Goal: Task Accomplishment & Management: Manage account settings

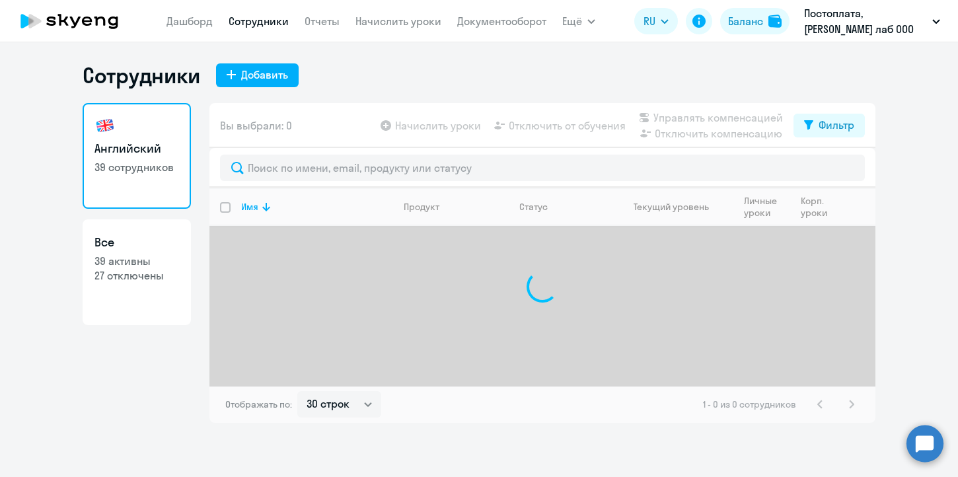
select select "30"
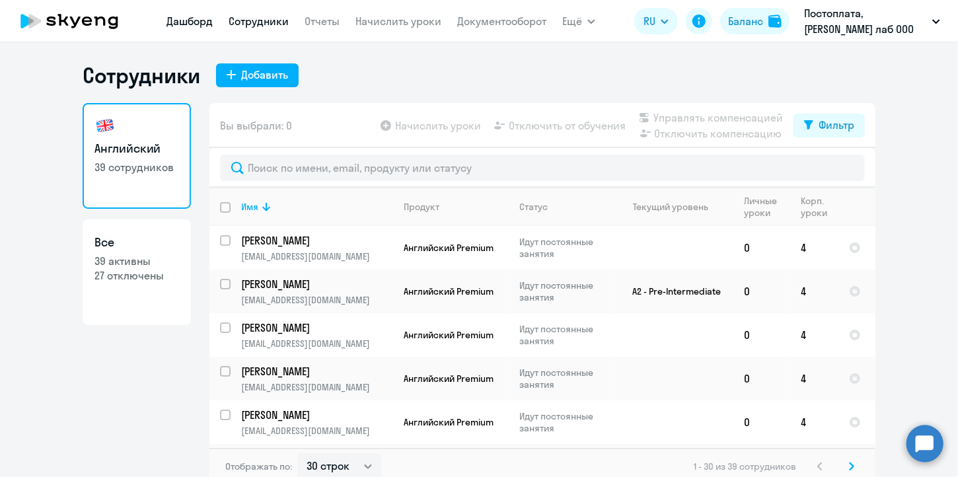
click at [193, 18] on link "Дашборд" at bounding box center [189, 21] width 46 height 13
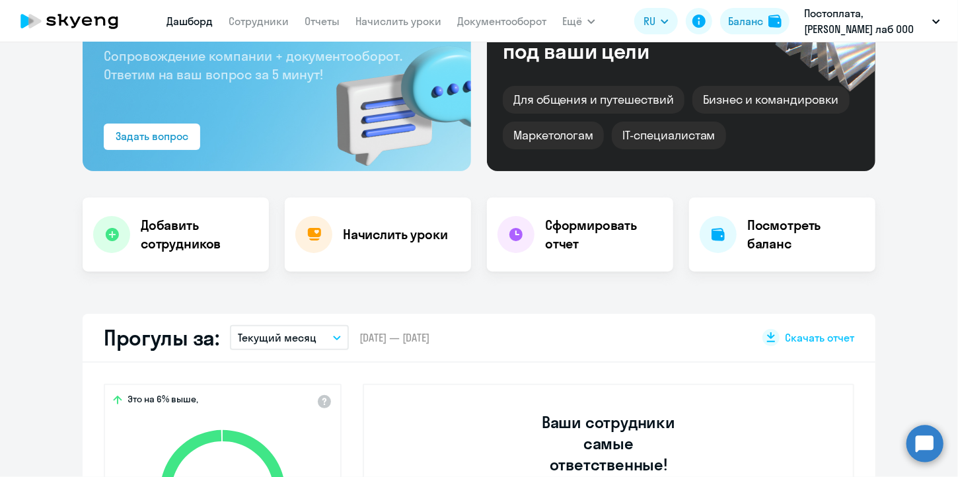
scroll to position [264, 0]
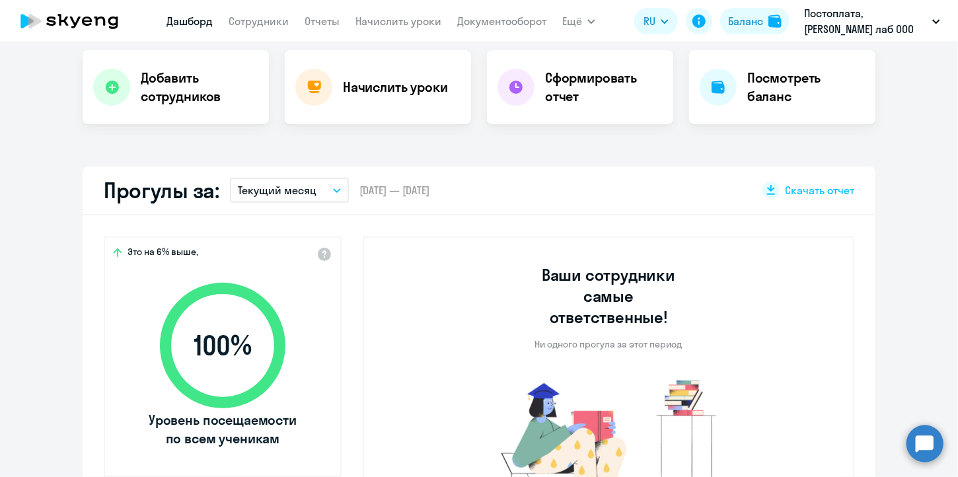
click at [322, 186] on button "Текущий месяц" at bounding box center [289, 190] width 119 height 25
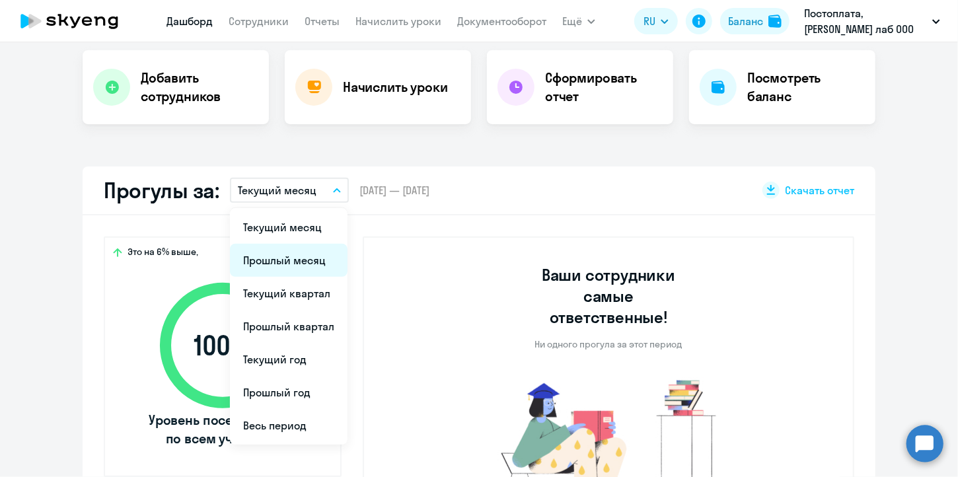
click at [302, 264] on li "Прошлый месяц" at bounding box center [289, 260] width 118 height 33
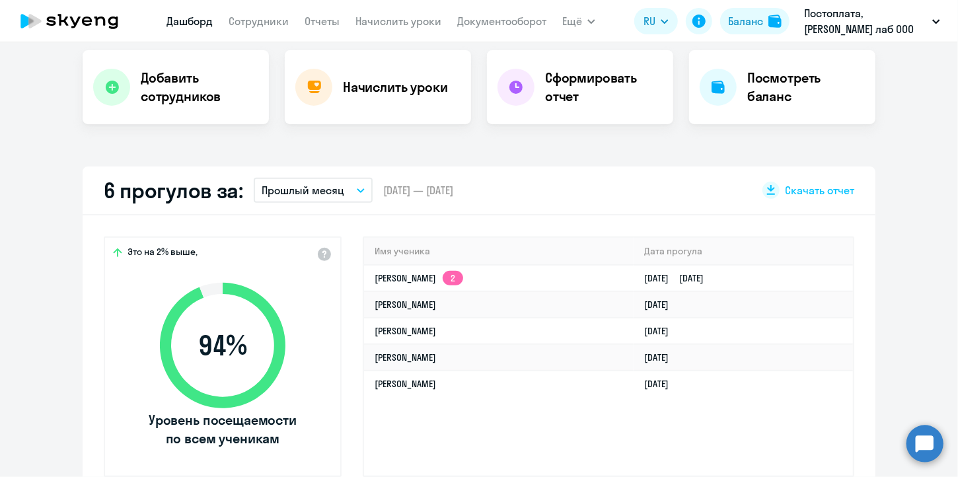
select select "30"
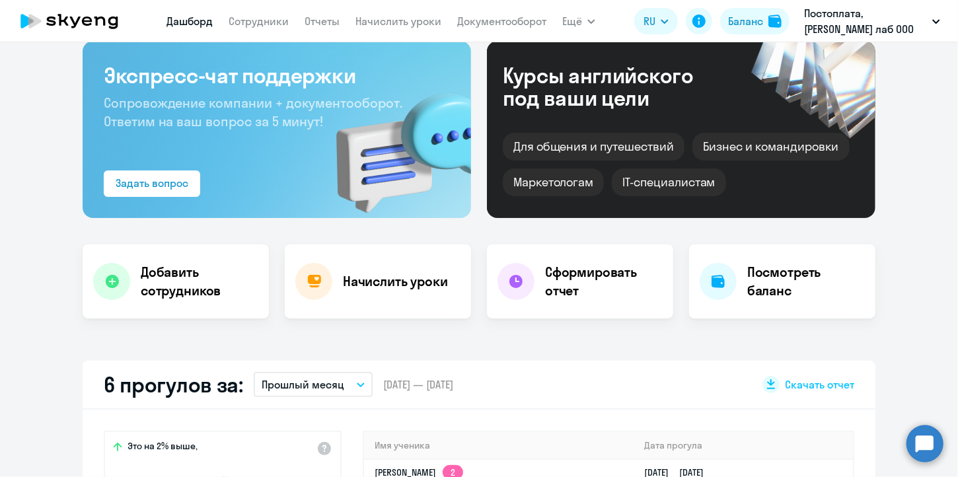
scroll to position [65, 0]
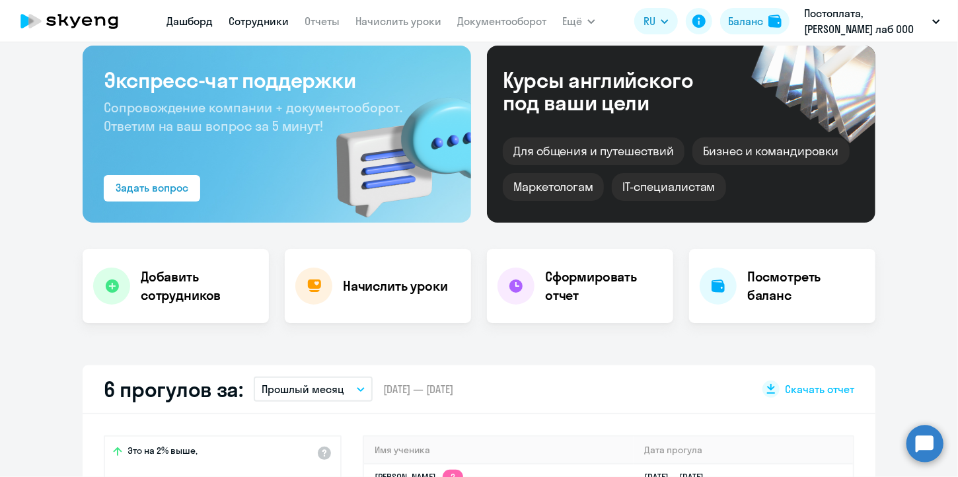
click at [276, 24] on link "Сотрудники" at bounding box center [259, 21] width 60 height 13
select select "30"
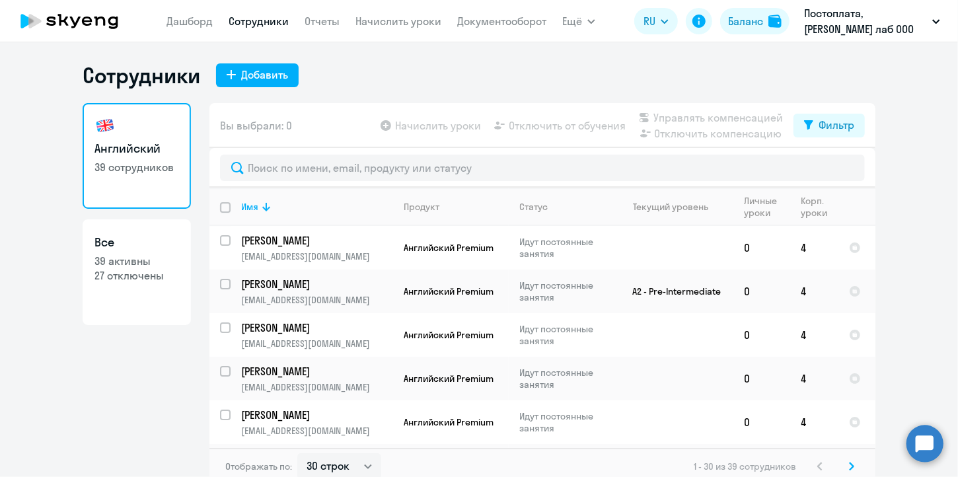
click at [413, 124] on app-table-action-button "Начислить уроки" at bounding box center [429, 126] width 103 height 16
click at [396, 16] on link "Начислить уроки" at bounding box center [398, 21] width 86 height 13
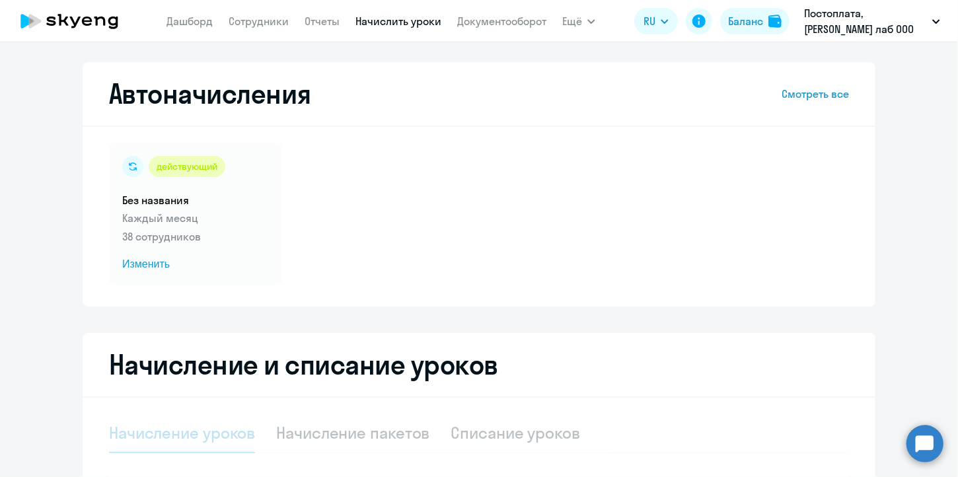
select select "10"
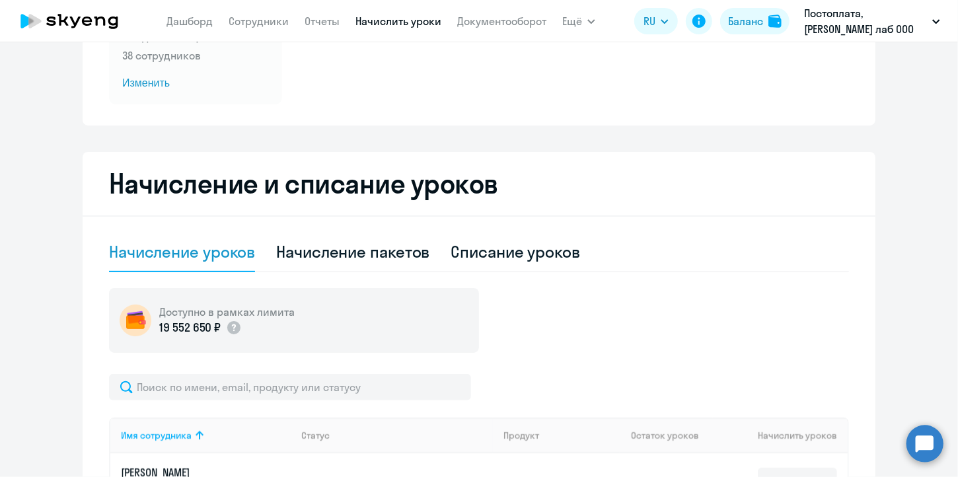
scroll to position [198, 0]
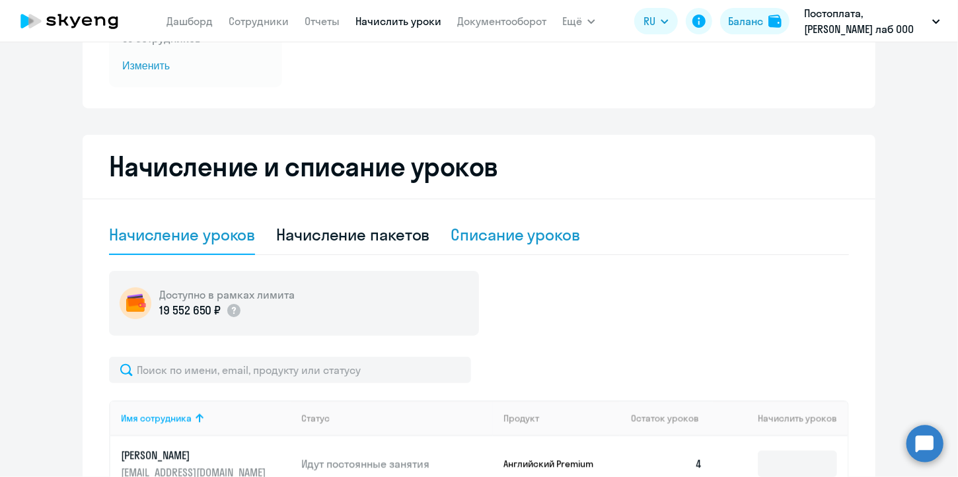
click at [488, 236] on div "Списание уроков" at bounding box center [515, 234] width 129 height 21
select select "10"
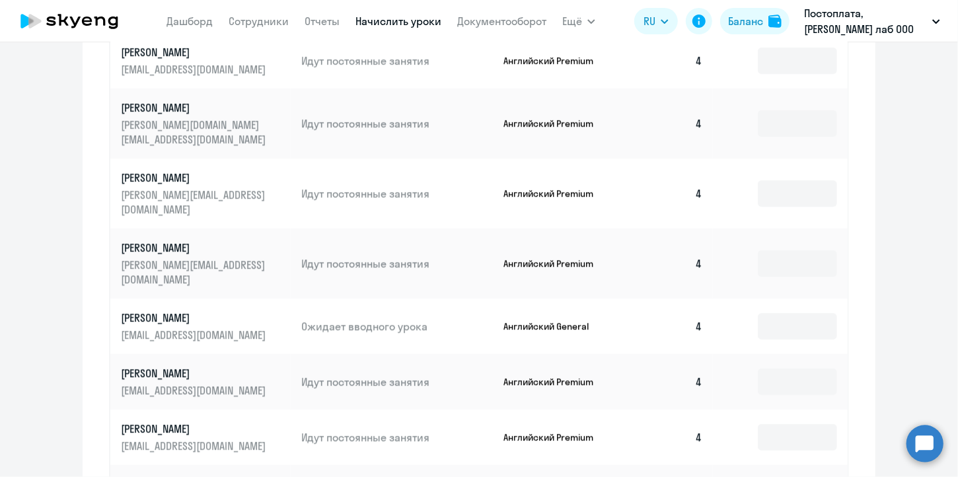
scroll to position [528, 0]
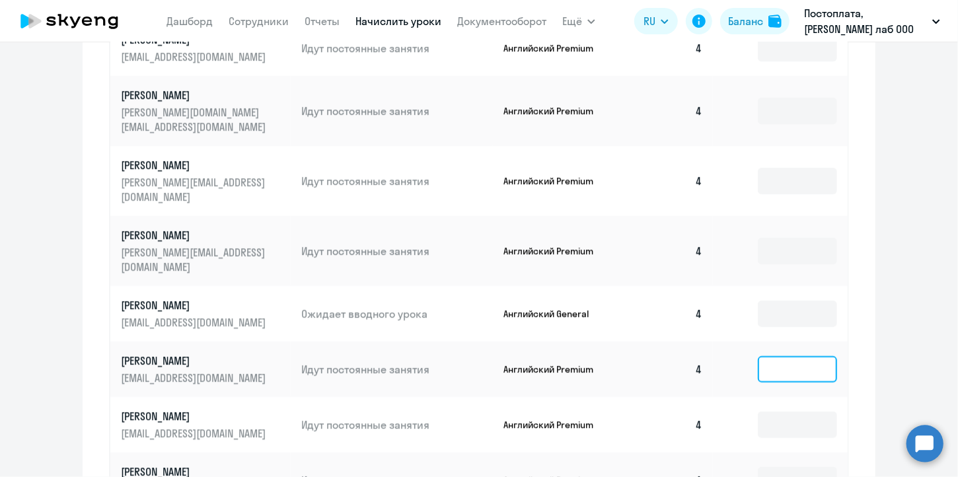
click at [775, 356] on input at bounding box center [797, 369] width 79 height 26
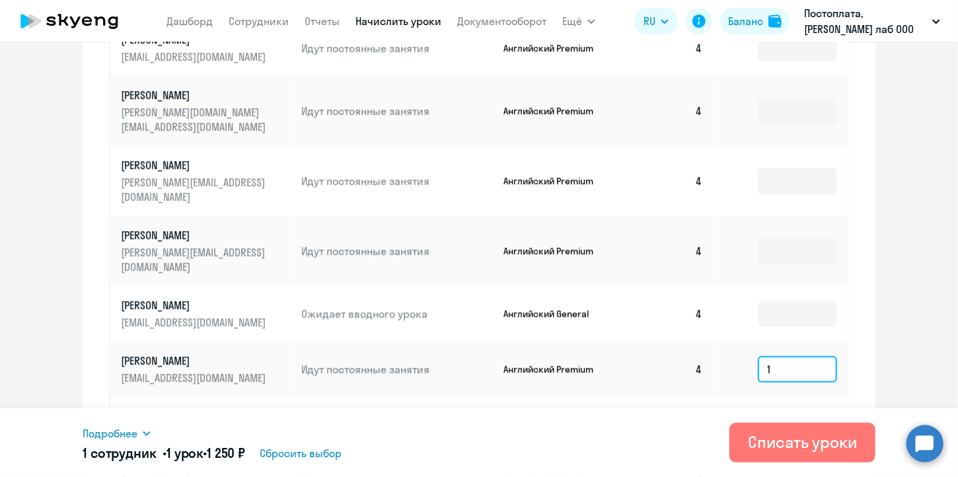
type input "1"
click at [888, 313] on ng-component "Автоначисления Смотреть все действующий Без названия Каждый месяц 38 сотруднико…" at bounding box center [479, 89] width 958 height 1111
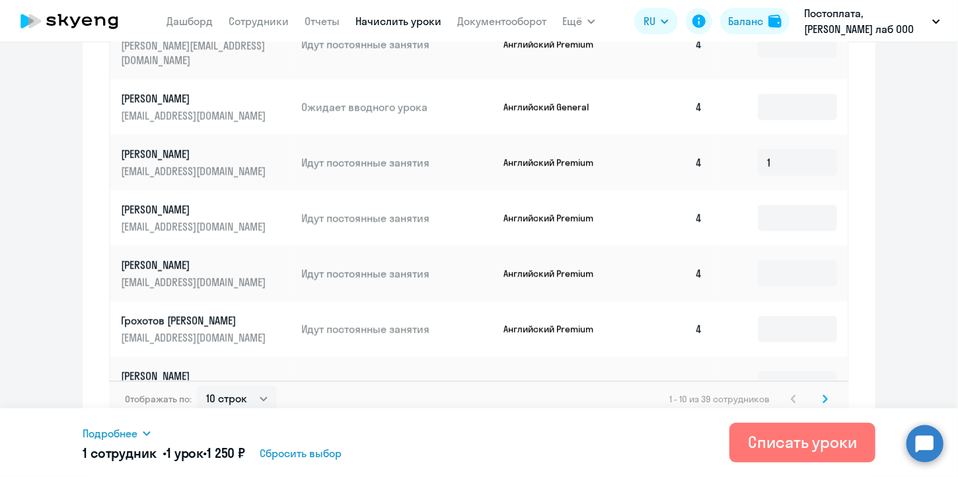
scroll to position [736, 0]
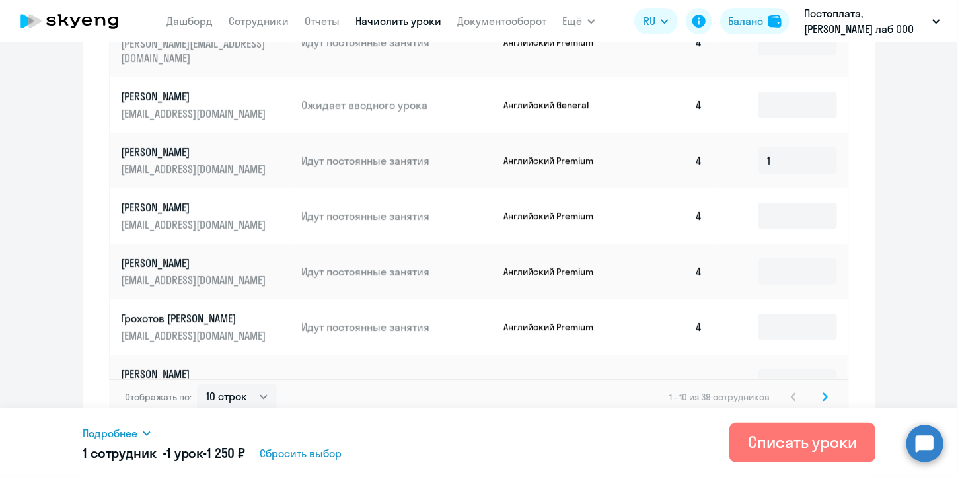
click at [822, 392] on icon at bounding box center [824, 396] width 5 height 9
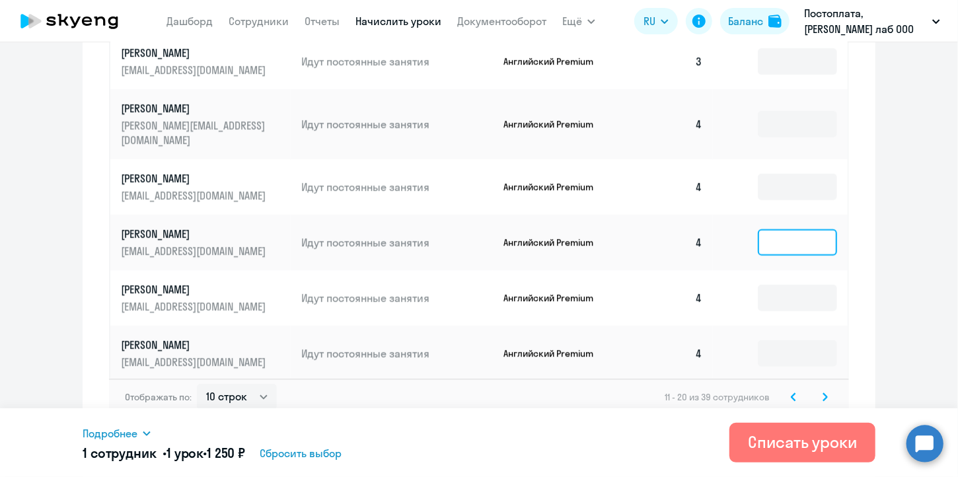
click at [791, 232] on input at bounding box center [797, 242] width 79 height 26
type input "1"
click at [824, 389] on svg-icon at bounding box center [825, 397] width 16 height 16
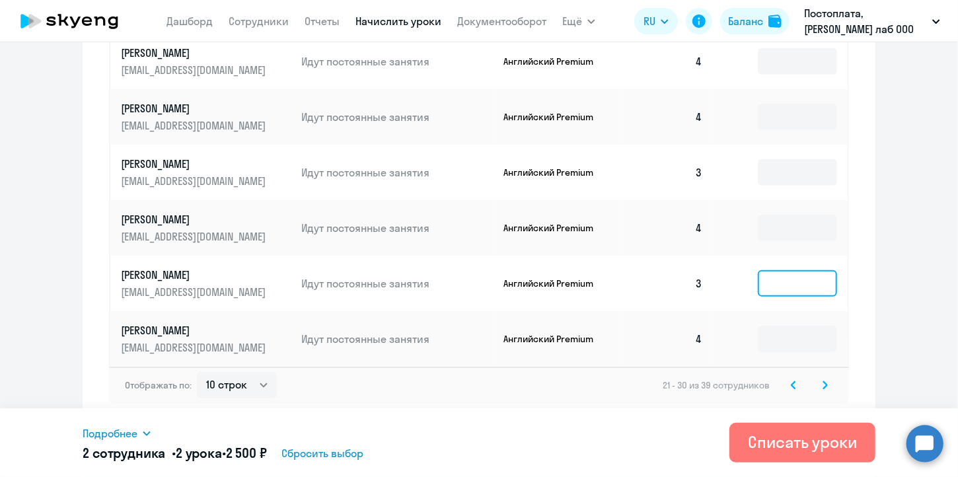
click at [822, 279] on input at bounding box center [797, 283] width 79 height 26
type input "1"
click at [824, 380] on svg-icon at bounding box center [825, 385] width 16 height 16
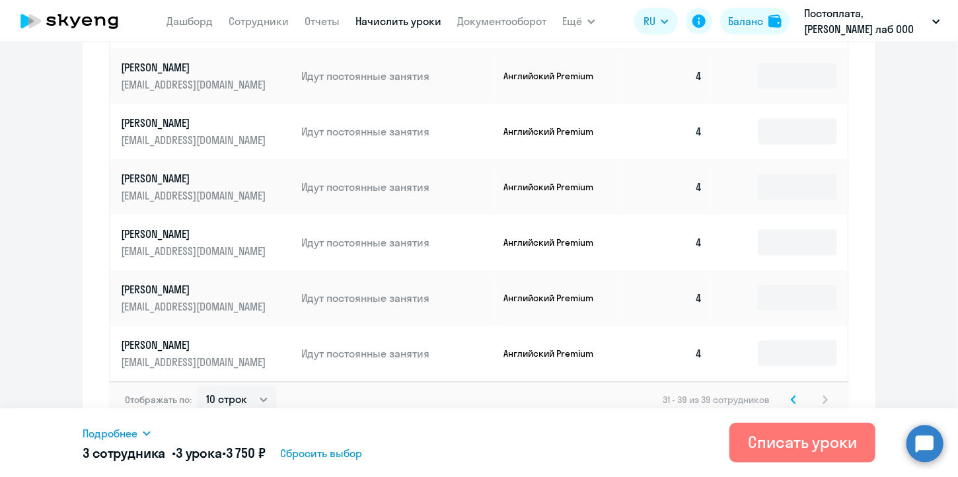
scroll to position [417, 0]
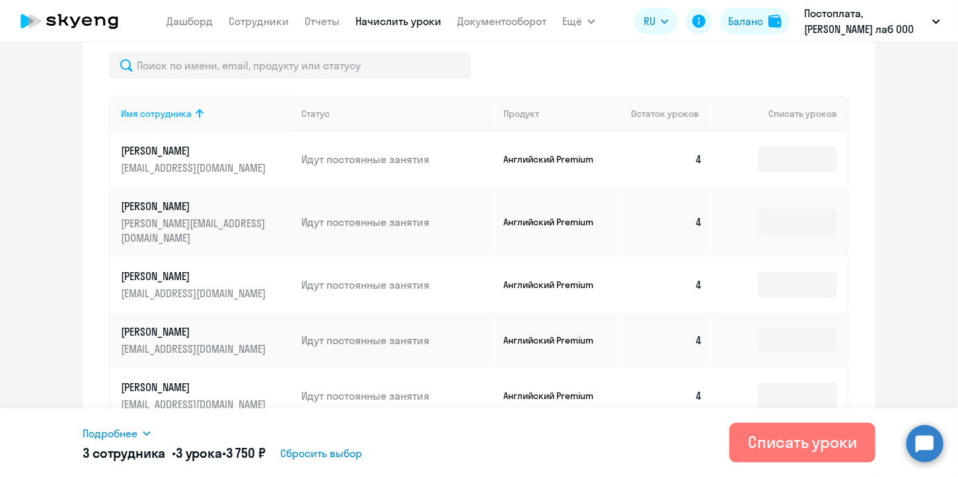
click at [775, 145] on td at bounding box center [780, 158] width 135 height 55
click at [772, 153] on input at bounding box center [797, 159] width 79 height 26
type input "4"
click at [855, 170] on div "Начисление и списание уроков Начисление уроков Начисление пакетов Списание урок…" at bounding box center [479, 309] width 793 height 787
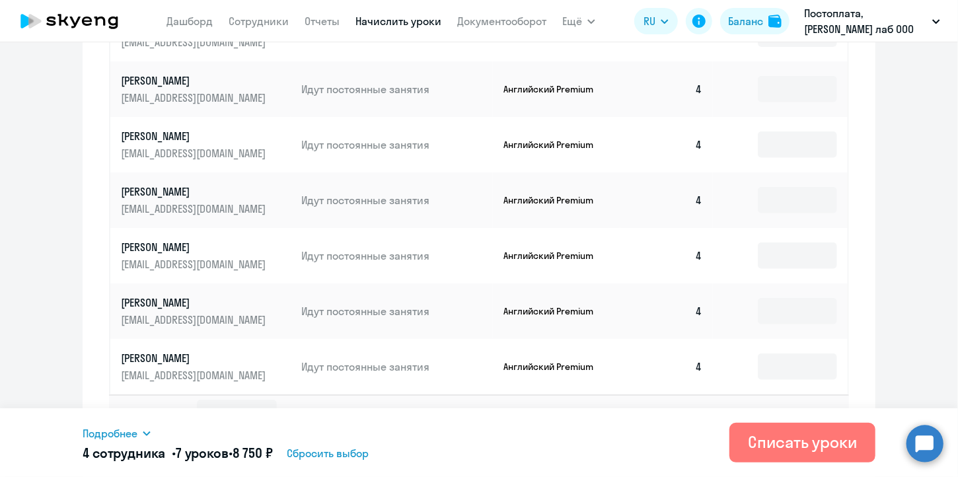
scroll to position [681, 0]
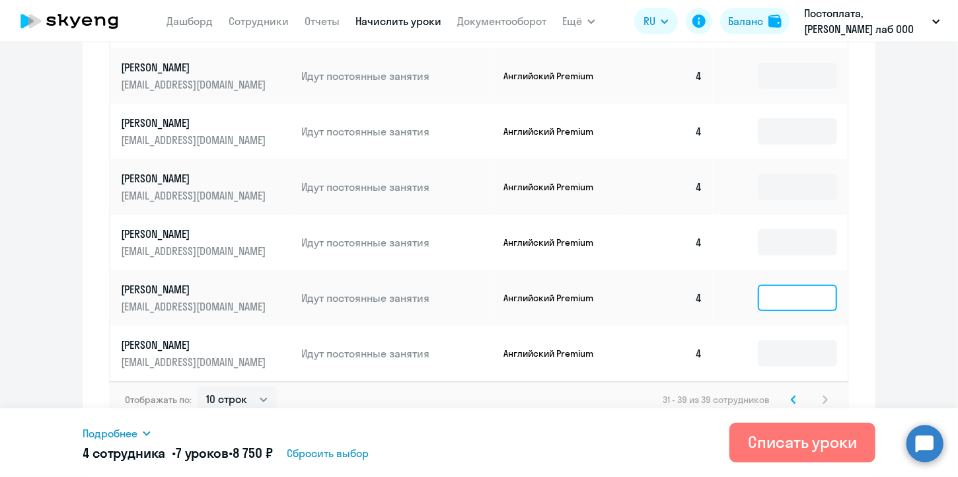
click at [801, 285] on input at bounding box center [797, 298] width 79 height 26
type input "2"
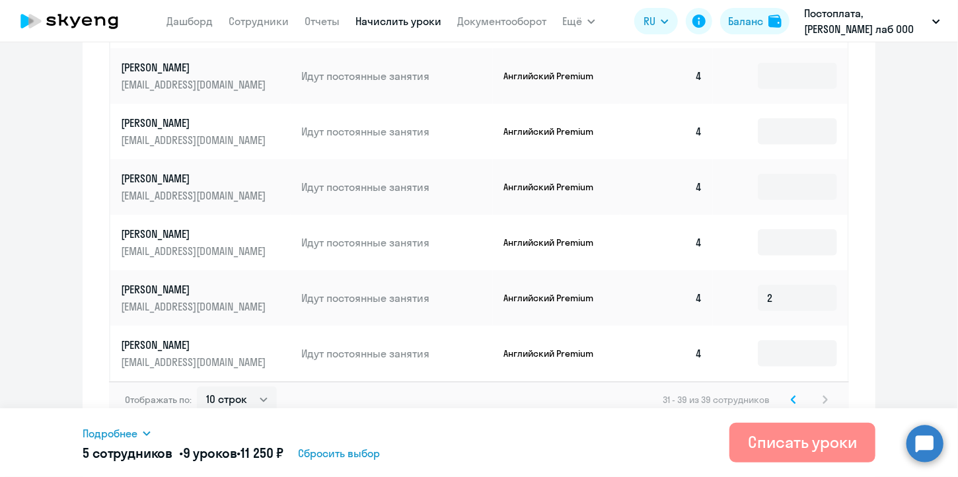
click at [840, 444] on div "Списать уроки" at bounding box center [802, 441] width 109 height 21
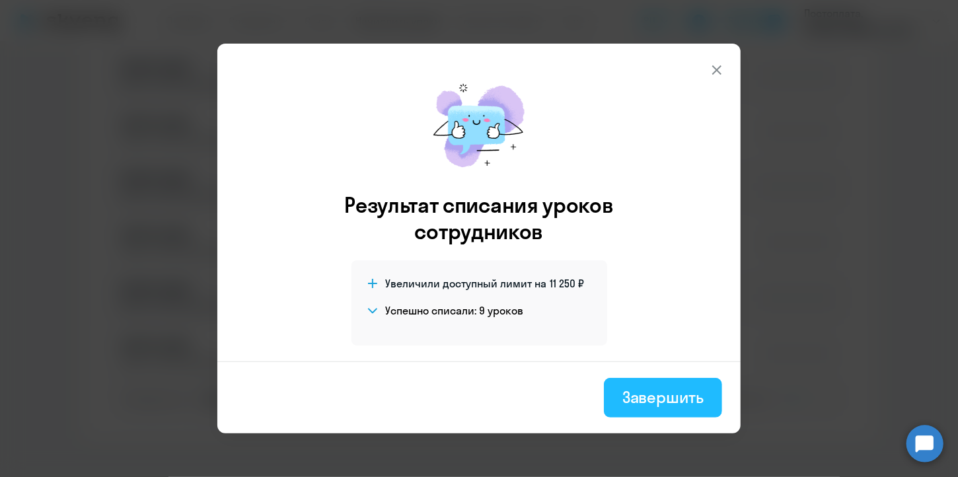
click at [693, 402] on div "Завершить" at bounding box center [662, 396] width 81 height 21
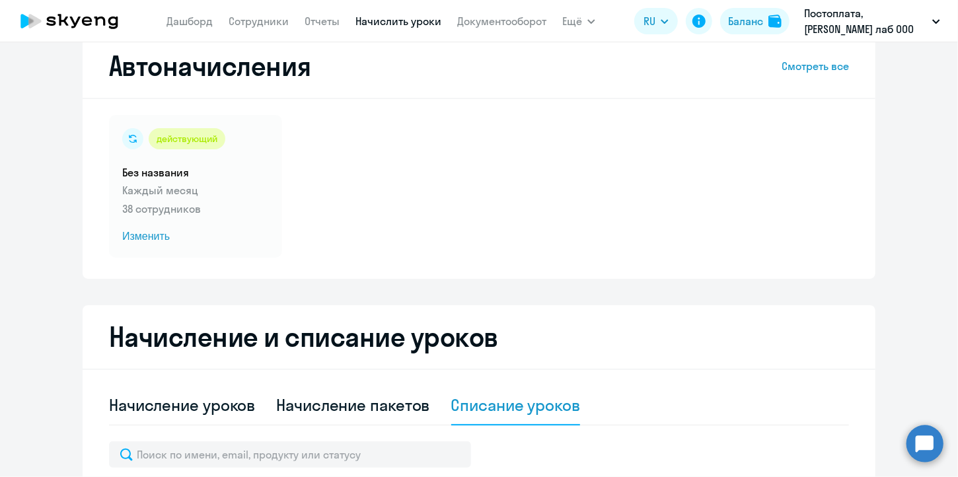
scroll to position [20, 0]
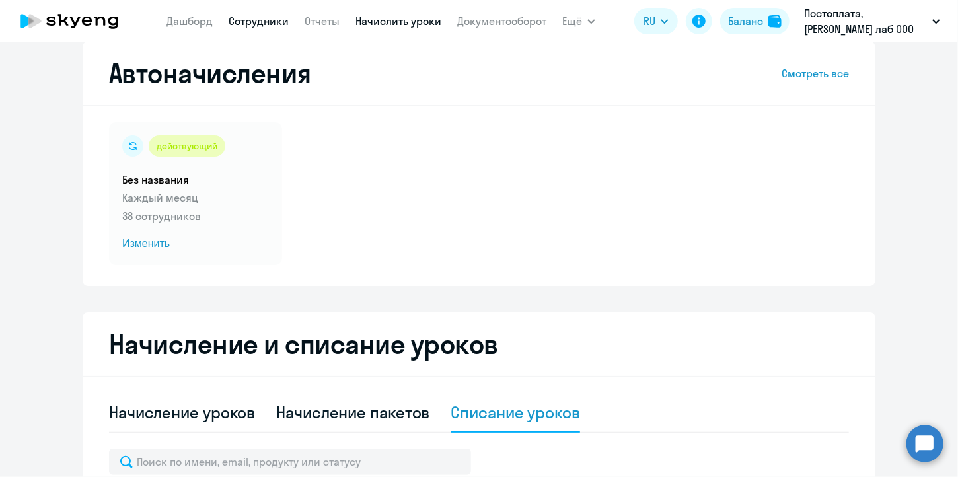
click at [263, 22] on link "Сотрудники" at bounding box center [259, 21] width 60 height 13
select select "30"
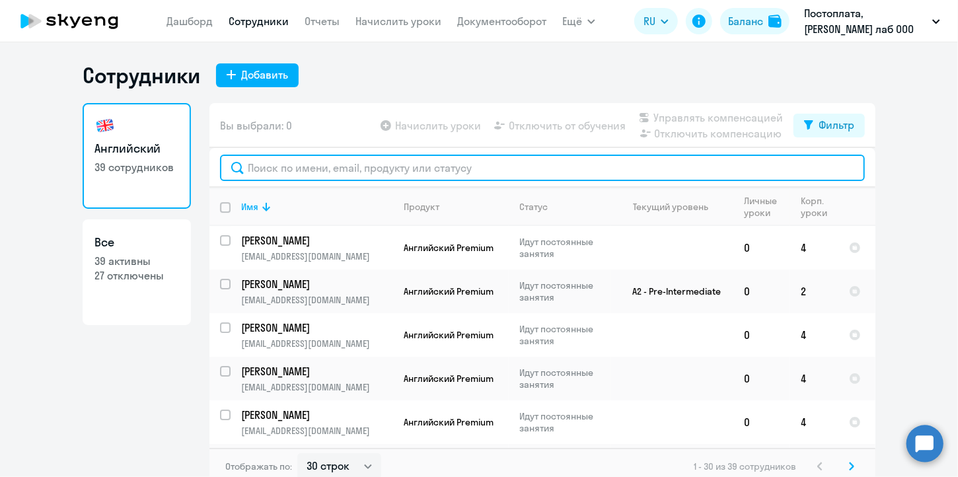
click at [326, 168] on input "text" at bounding box center [542, 168] width 645 height 26
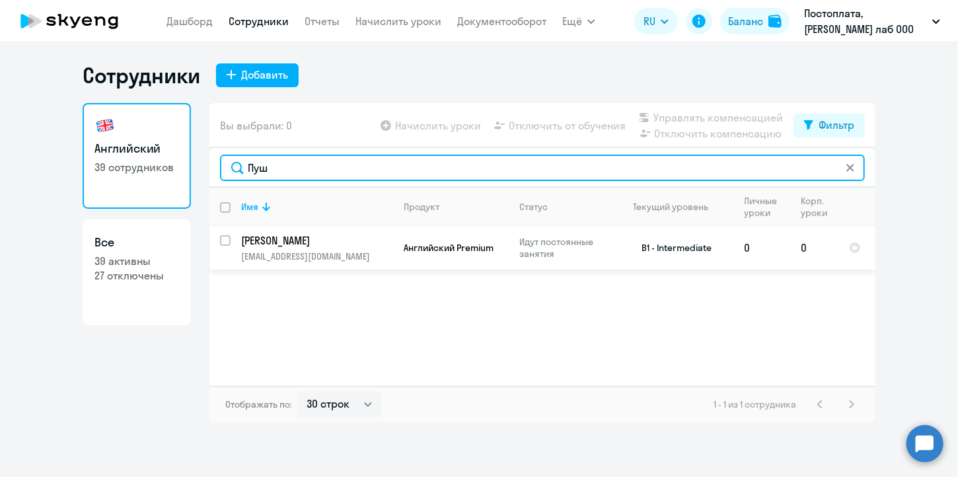
type input "Пуш"
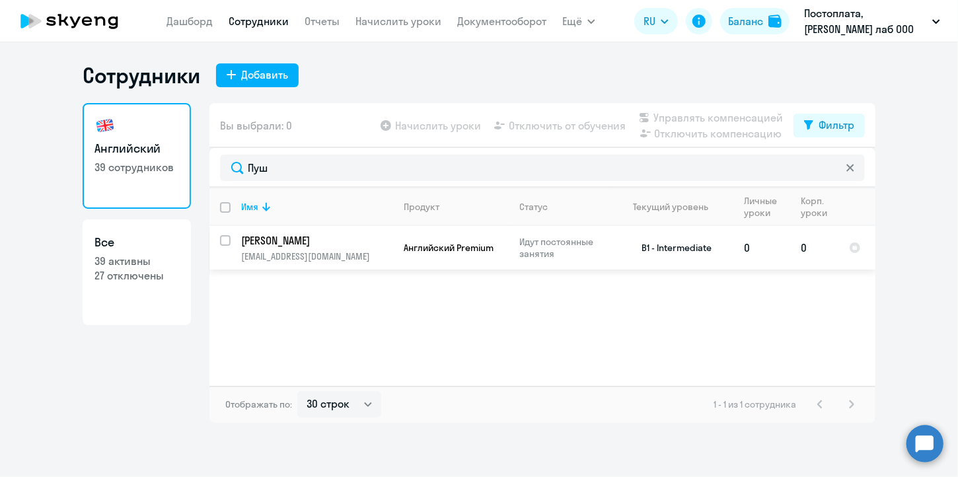
click at [226, 237] on input "select row 40537802" at bounding box center [233, 248] width 26 height 26
checkbox input "true"
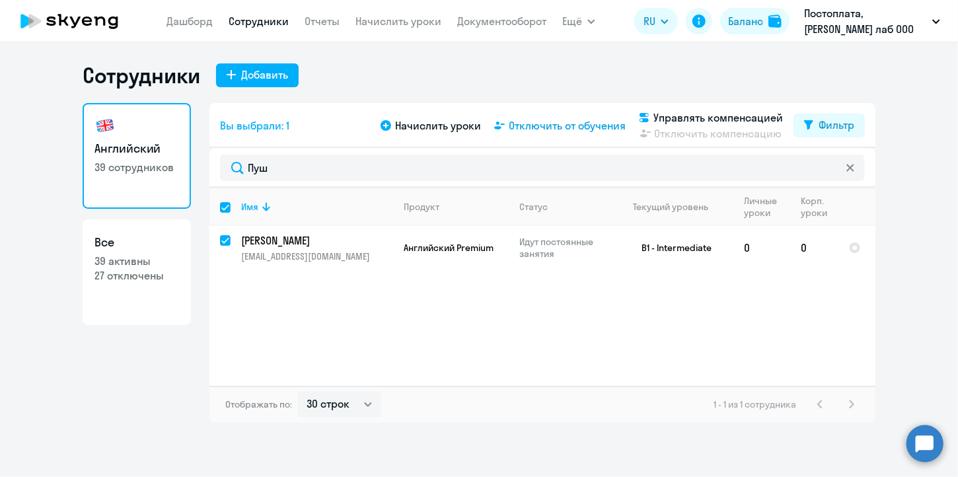
click at [565, 129] on span "Отключить от обучения" at bounding box center [567, 126] width 117 height 16
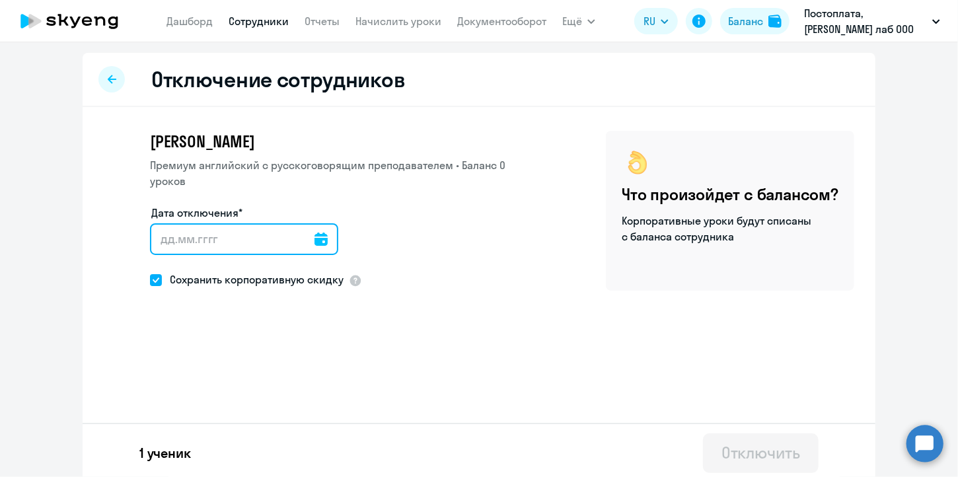
drag, startPoint x: 314, startPoint y: 213, endPoint x: 310, endPoint y: 219, distance: 6.8
click at [313, 223] on div at bounding box center [244, 239] width 188 height 32
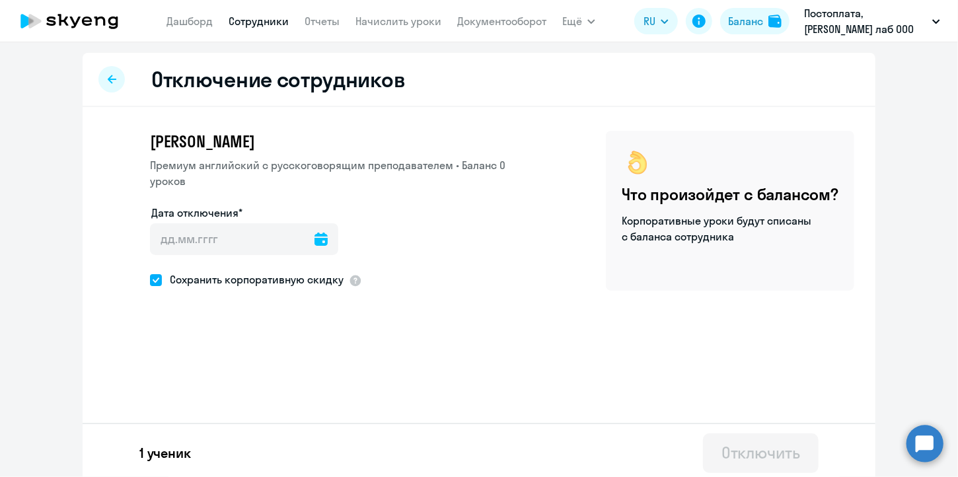
click at [314, 232] on icon at bounding box center [320, 238] width 13 height 13
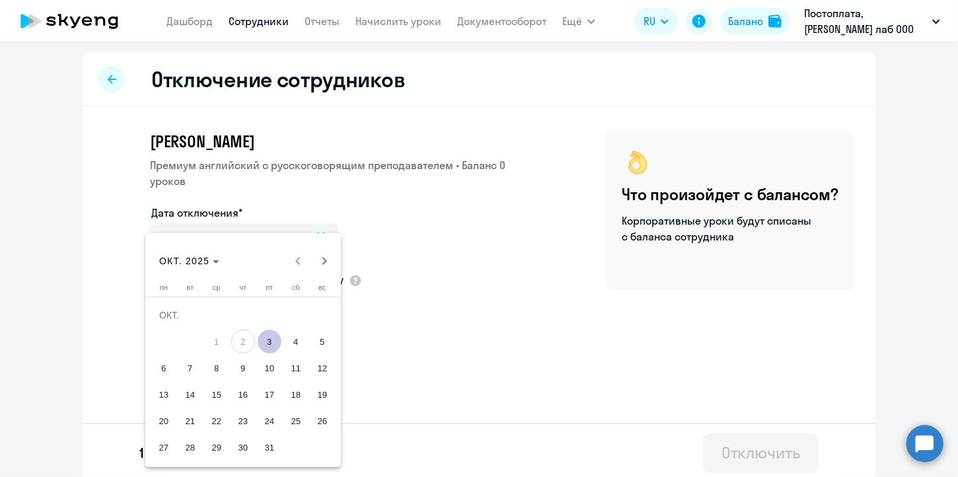
click at [273, 335] on span "3" at bounding box center [270, 342] width 24 height 24
type input "[DATE]"
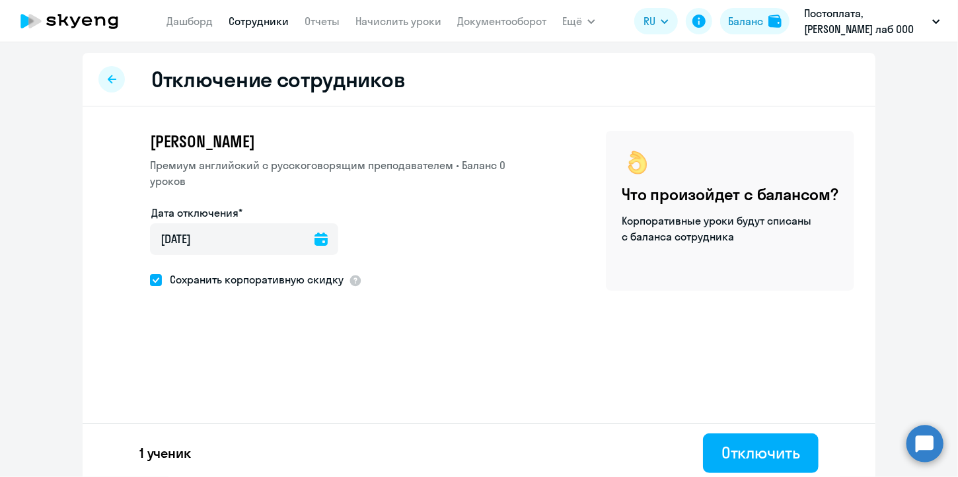
click at [153, 274] on span at bounding box center [156, 280] width 12 height 12
click at [150, 279] on input "Сохранить корпоративную скидку" at bounding box center [149, 279] width 1 height 1
checkbox input "false"
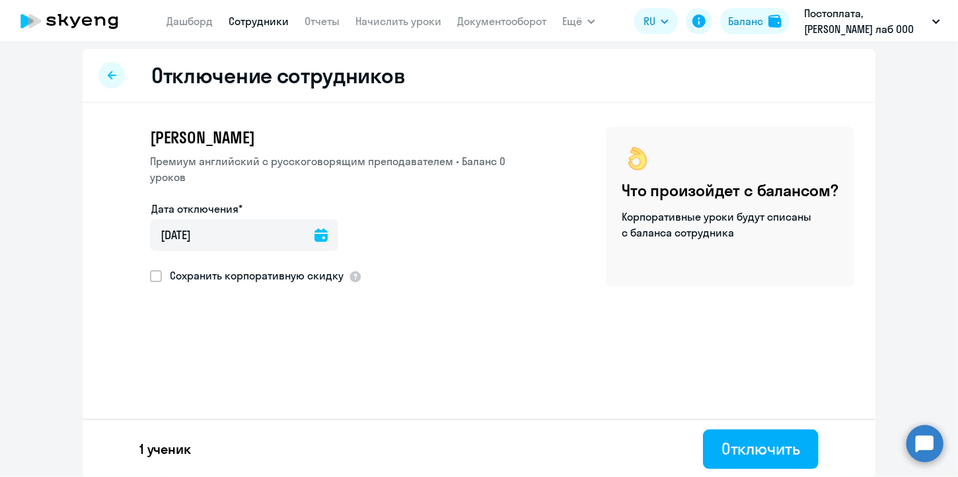
scroll to position [5, 0]
click at [756, 454] on div "Отключить" at bounding box center [760, 447] width 79 height 21
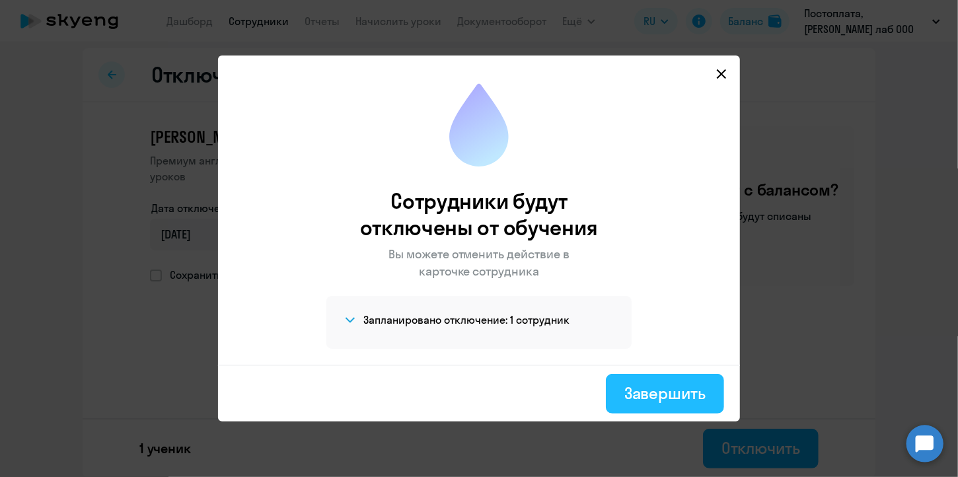
click at [709, 395] on button "Завершить" at bounding box center [665, 394] width 118 height 40
select select "30"
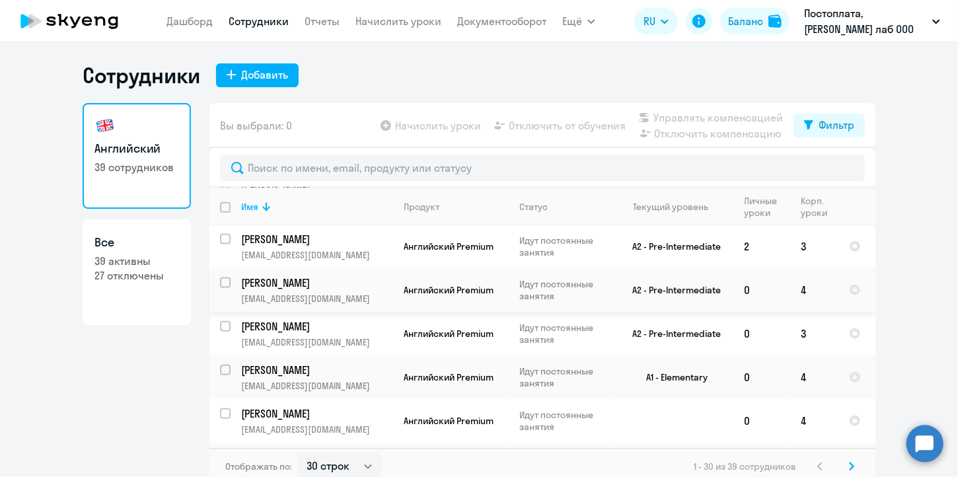
scroll to position [1084, 0]
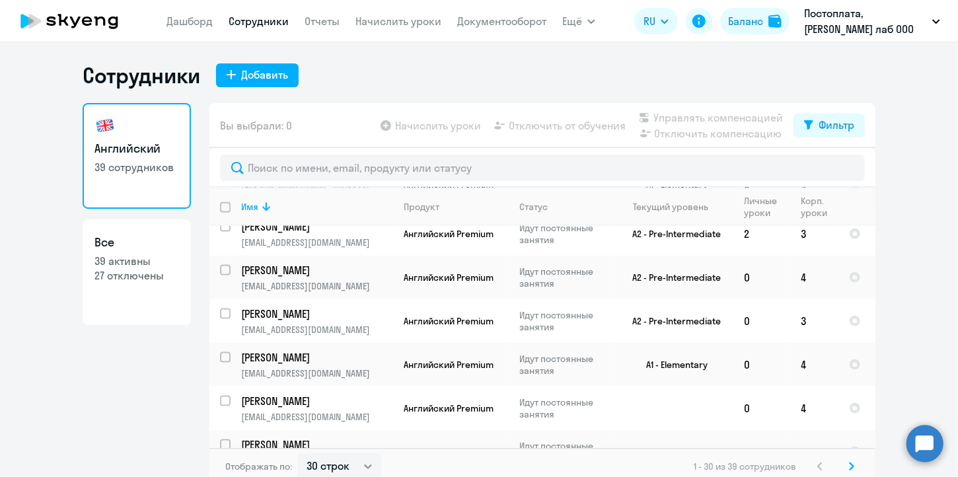
click at [851, 468] on svg-icon at bounding box center [851, 466] width 16 height 16
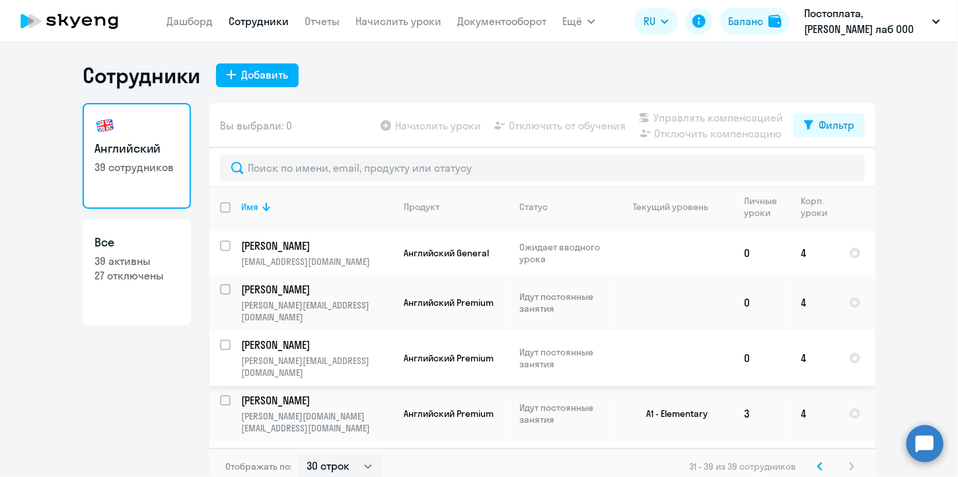
scroll to position [7, 0]
